Goal: Information Seeking & Learning: Learn about a topic

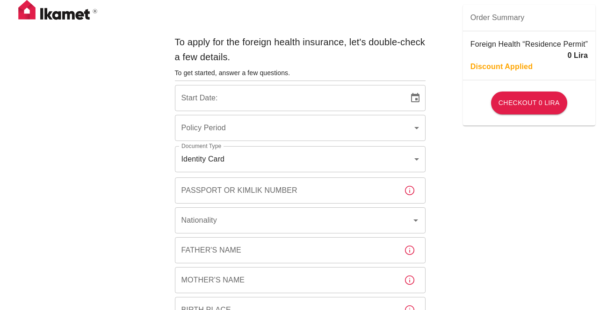
type input "b7343ef8-d55e-4554-96a8-76e30347e985"
type input "07/10/2025"
click at [64, 18] on img at bounding box center [57, 11] width 93 height 23
click at [33, 12] on img at bounding box center [57, 11] width 93 height 23
click at [29, 12] on img at bounding box center [57, 11] width 93 height 23
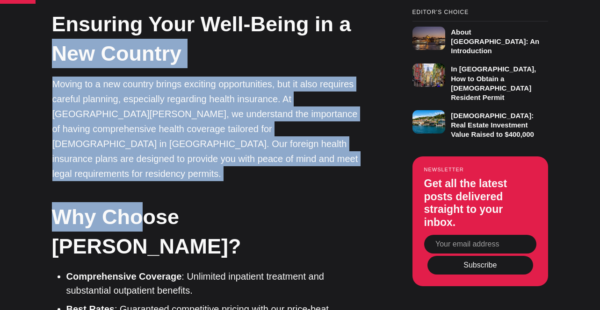
drag, startPoint x: 56, startPoint y: 31, endPoint x: 145, endPoint y: 165, distance: 160.7
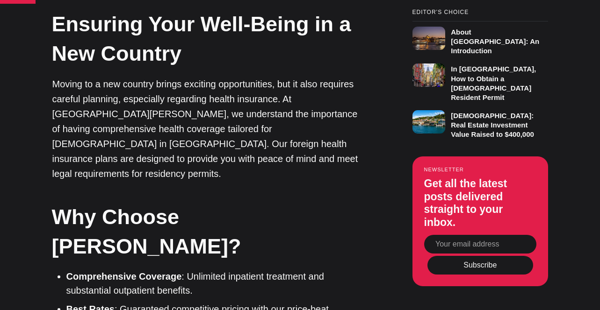
click at [165, 270] on li "Comprehensive Coverage : Unlimited inpatient treatment and substantial outpatie…" at bounding box center [215, 284] width 299 height 28
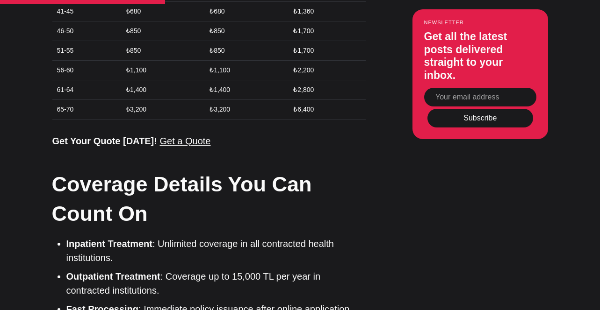
scroll to position [1304, 0]
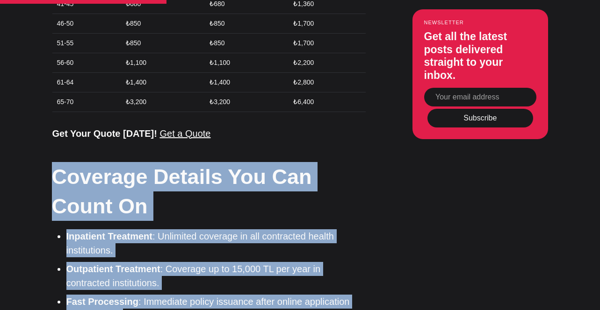
drag, startPoint x: 113, startPoint y: 221, endPoint x: 56, endPoint y: 92, distance: 141.5
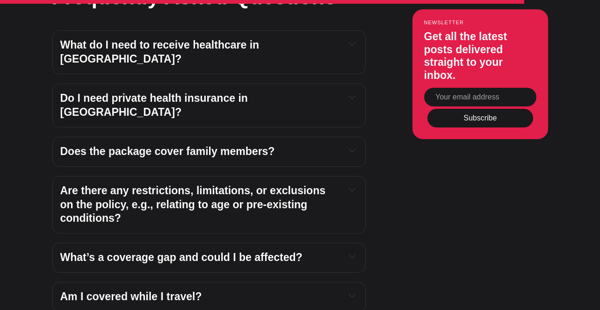
scroll to position [3133, 0]
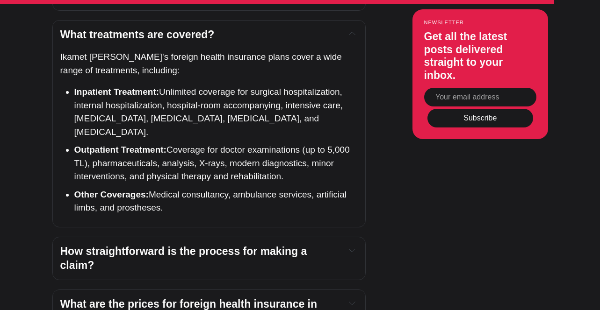
scroll to position [3438, 0]
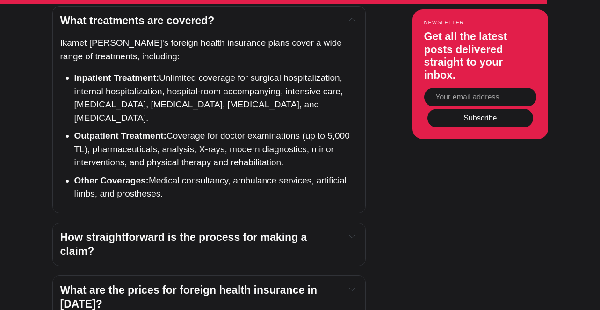
scroll to position [3608, 0]
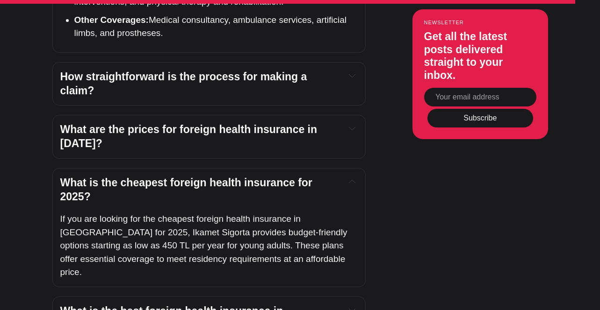
drag, startPoint x: 245, startPoint y: 172, endPoint x: 62, endPoint y: 134, distance: 186.7
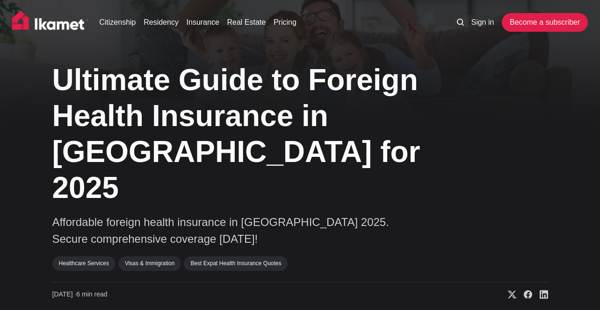
scroll to position [2, 0]
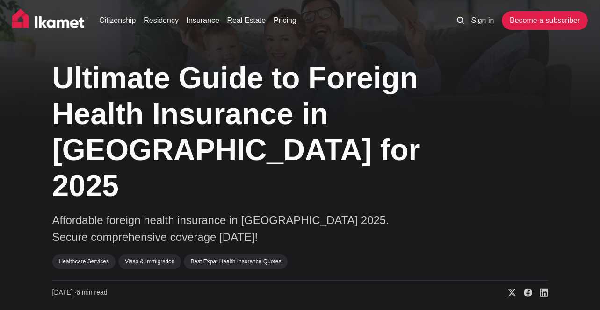
drag, startPoint x: 265, startPoint y: 149, endPoint x: 263, endPoint y: 130, distance: 18.9
click at [263, 131] on h1 "Ultimate Guide to Foreign Health Insurance in Turkey for 2025" at bounding box center [248, 131] width 393 height 143
click at [254, 212] on p "Affordable foreign health insurance in Turkey 2025. Secure comprehensive covera…" at bounding box center [234, 229] width 365 height 34
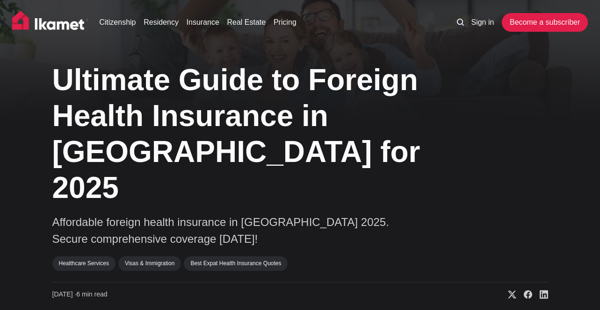
scroll to position [1, 0]
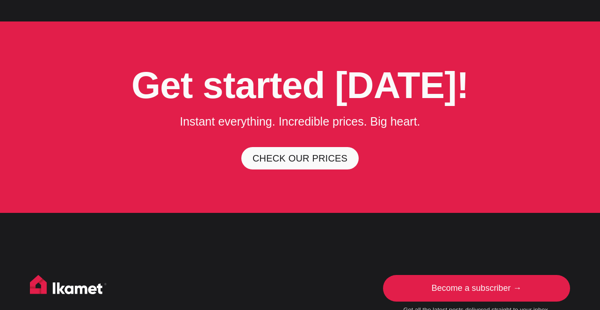
scroll to position [2482, 0]
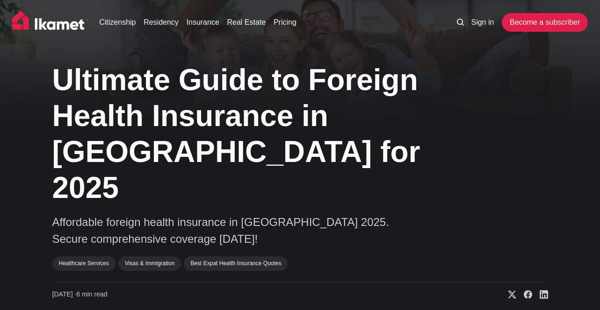
click at [188, 158] on h1 "Ultimate Guide to Foreign Health Insurance in [GEOGRAPHIC_DATA] for 2025" at bounding box center [248, 133] width 393 height 143
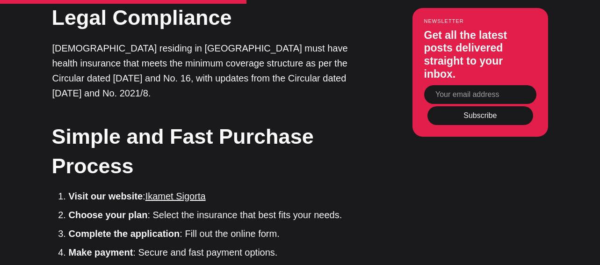
scroll to position [1719, 0]
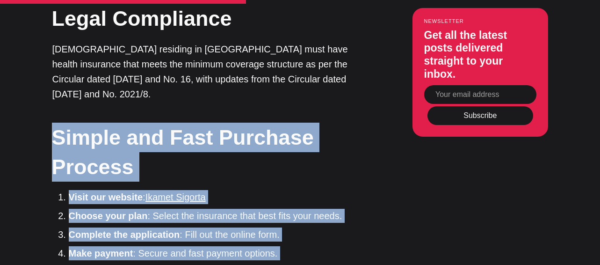
drag, startPoint x: 57, startPoint y: 26, endPoint x: 279, endPoint y: 194, distance: 278.6
copy div "Simple and Fast Purchase Process Visit our website : Ikamet Sigorta Choose your…"
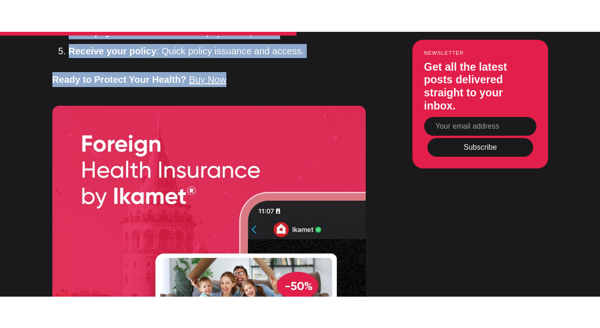
scroll to position [1989, 0]
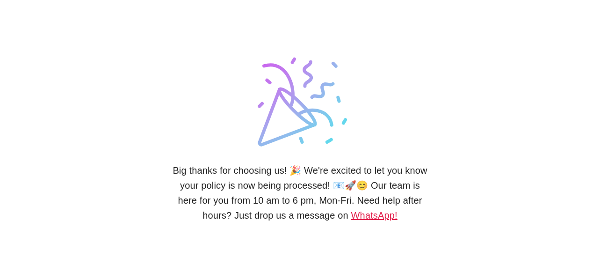
click at [351, 216] on link "WhatsApp!" at bounding box center [374, 215] width 46 height 10
click at [293, 48] on lord-icon at bounding box center [300, 101] width 117 height 117
